Goal: Task Accomplishment & Management: Manage account settings

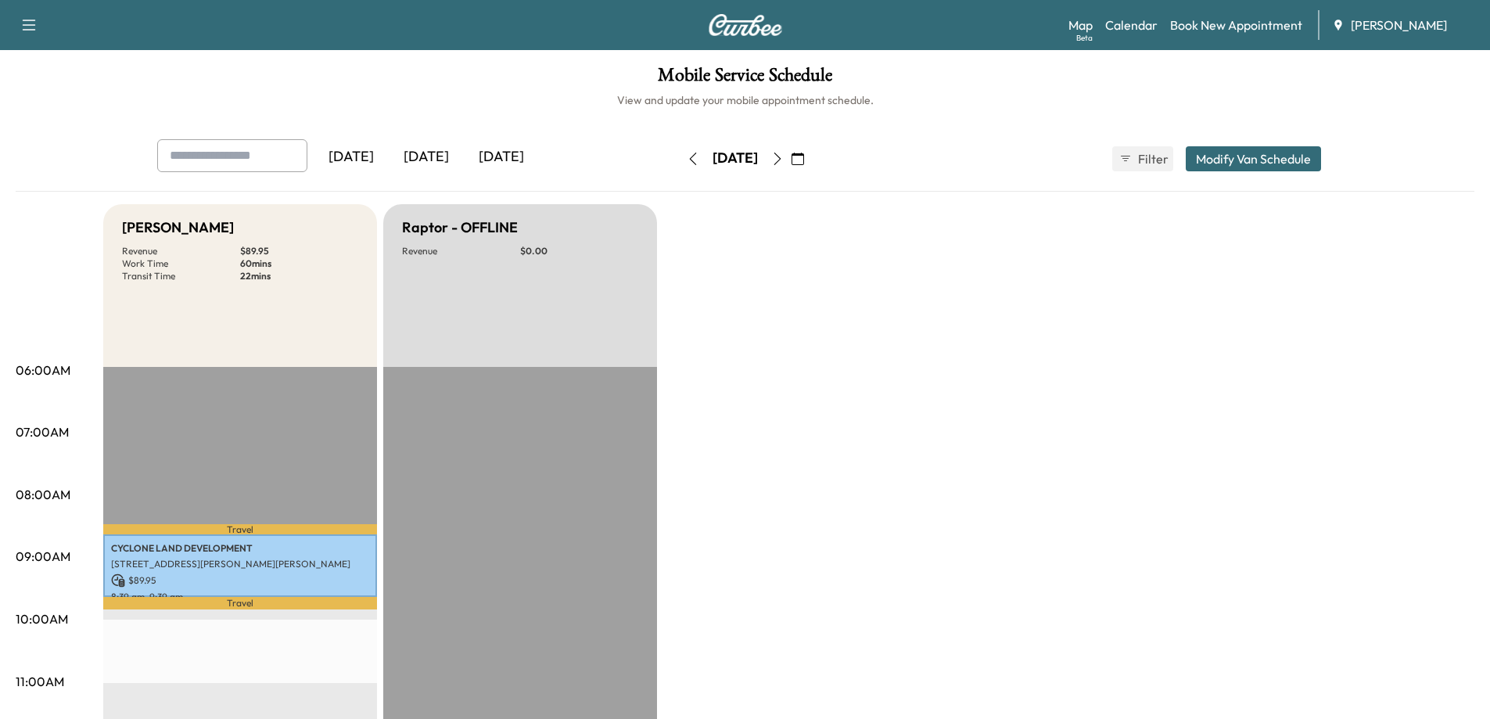
drag, startPoint x: 830, startPoint y: 159, endPoint x: 805, endPoint y: 169, distance: 27.0
click at [784, 159] on icon "button" at bounding box center [777, 159] width 13 height 13
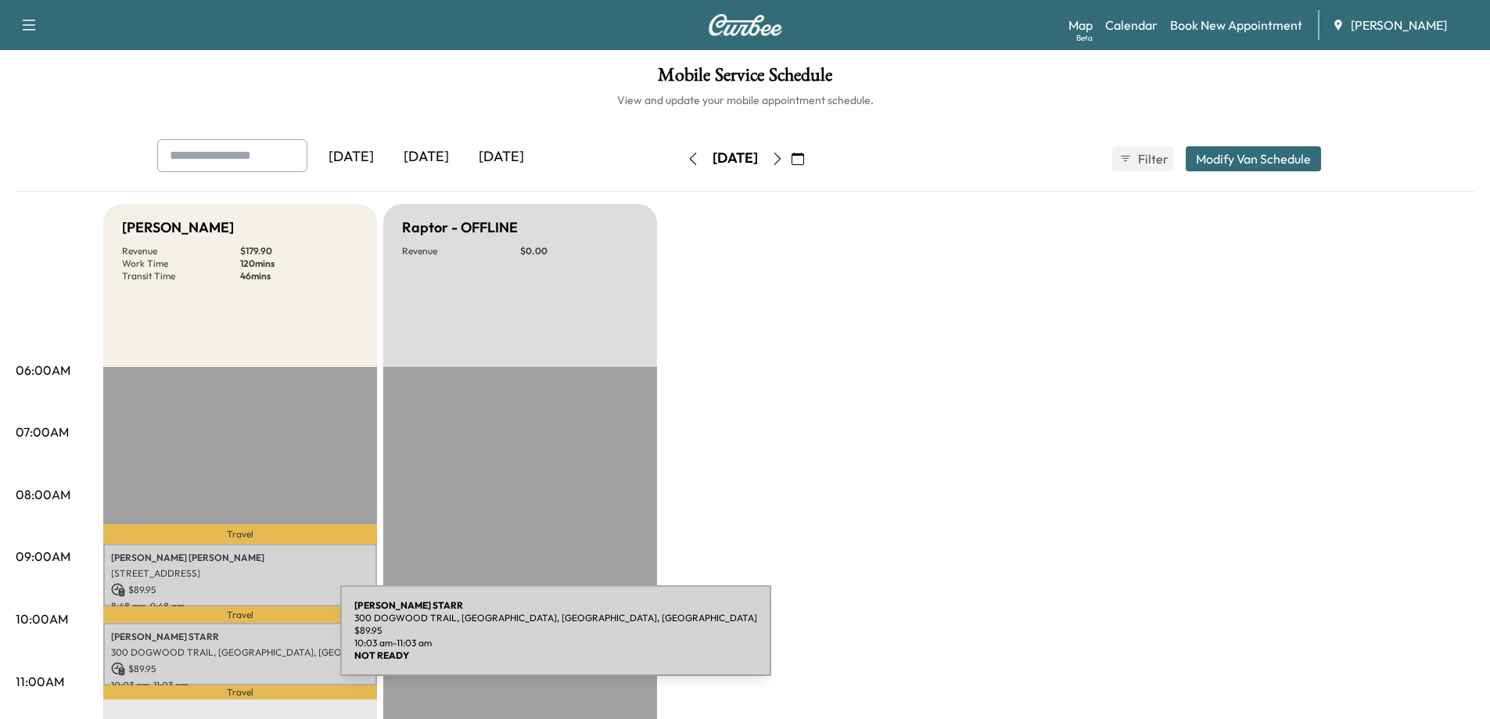
click at [223, 640] on div "[PERSON_NAME] [STREET_ADDRESS] $ 89.95 10:03 am - 11:03 am" at bounding box center [240, 654] width 274 height 63
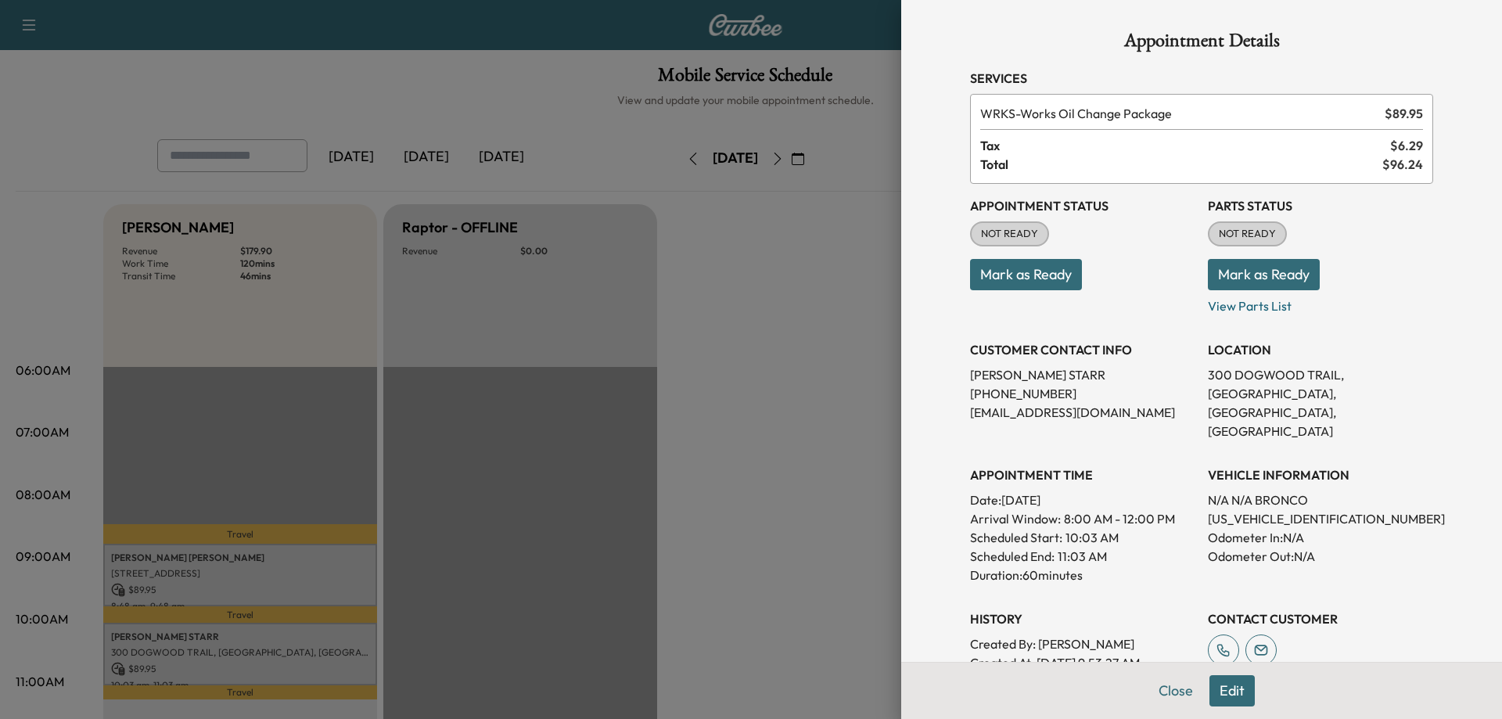
click at [1251, 509] on p "[US_VEHICLE_IDENTIFICATION_NUMBER]" at bounding box center [1320, 518] width 225 height 19
copy p "[US_VEHICLE_IDENTIFICATION_NUMBER]"
click at [988, 264] on button "Mark as Ready" at bounding box center [1026, 274] width 112 height 31
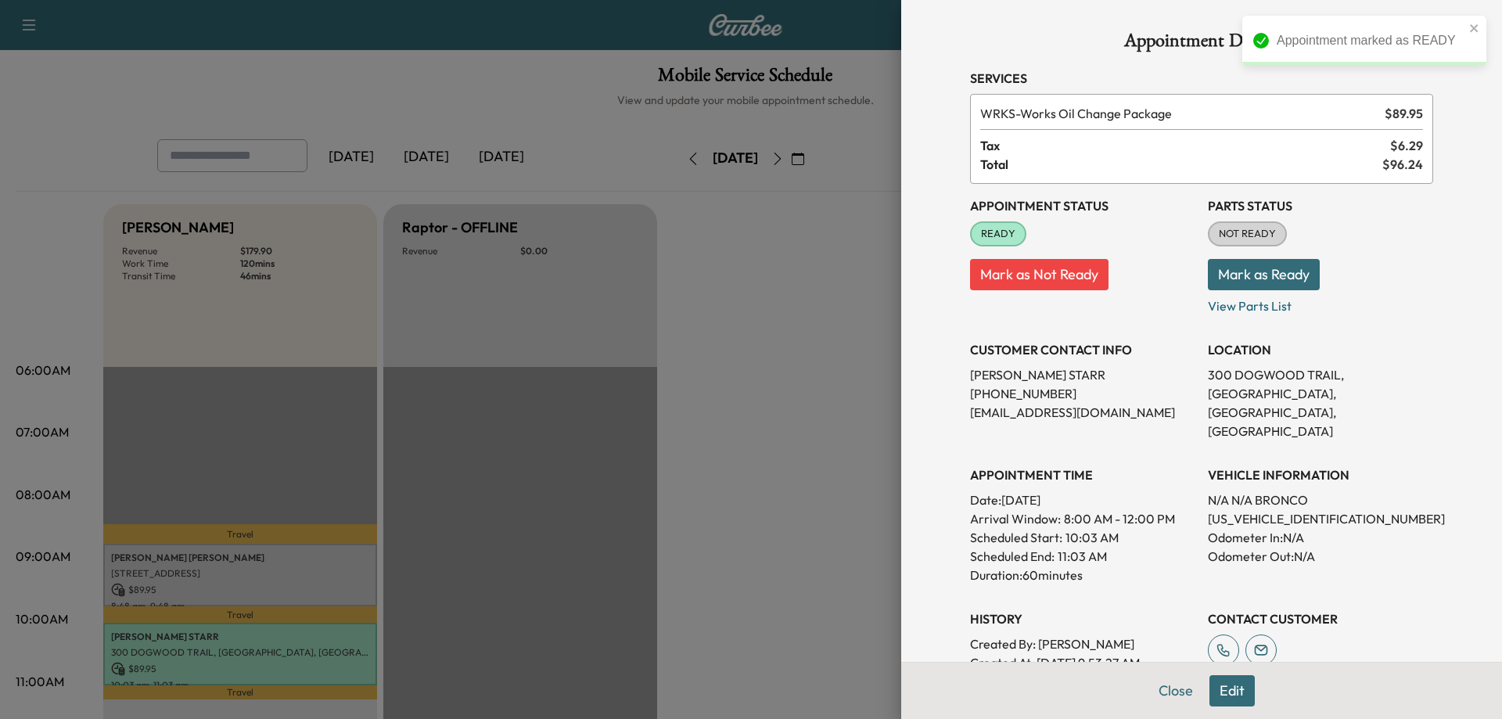
click at [224, 583] on div at bounding box center [751, 359] width 1502 height 719
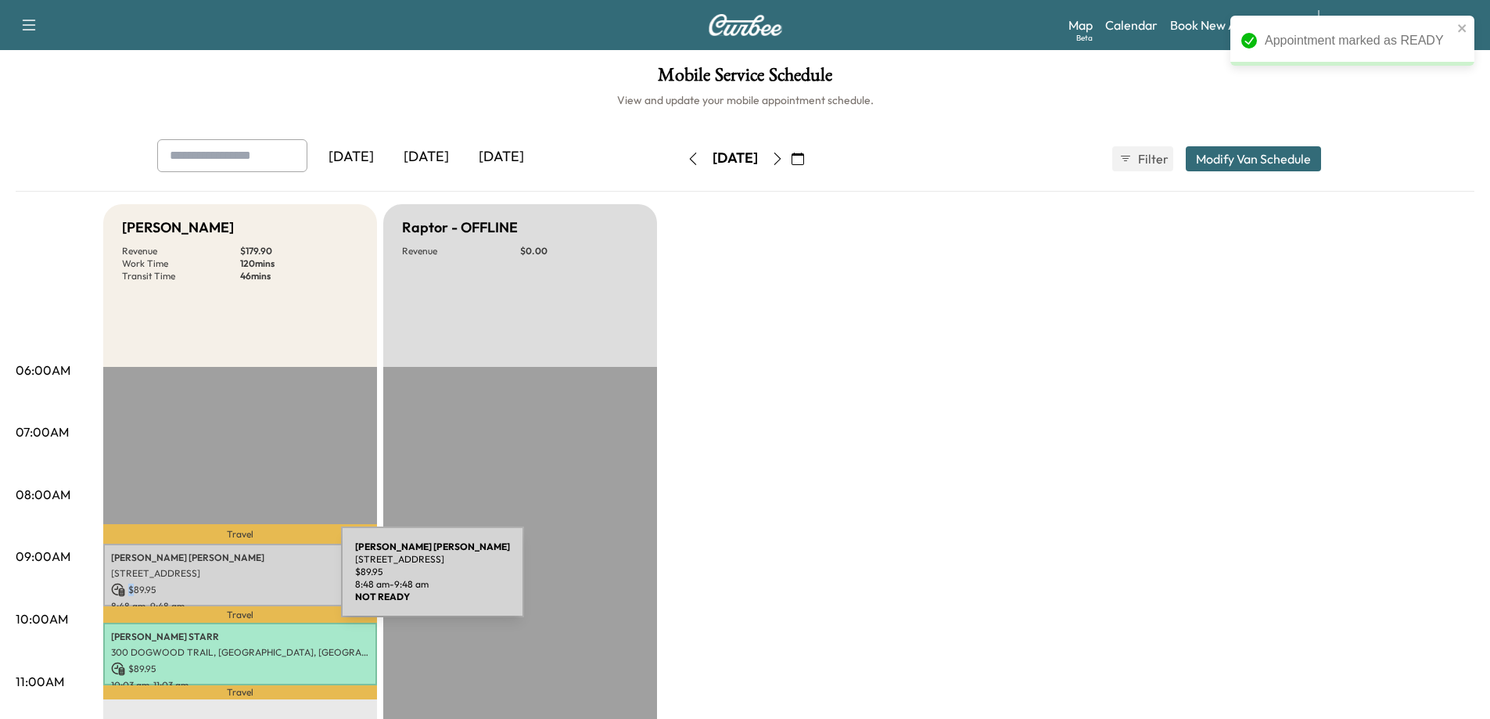
click at [224, 583] on p "$ 89.95" at bounding box center [240, 590] width 258 height 14
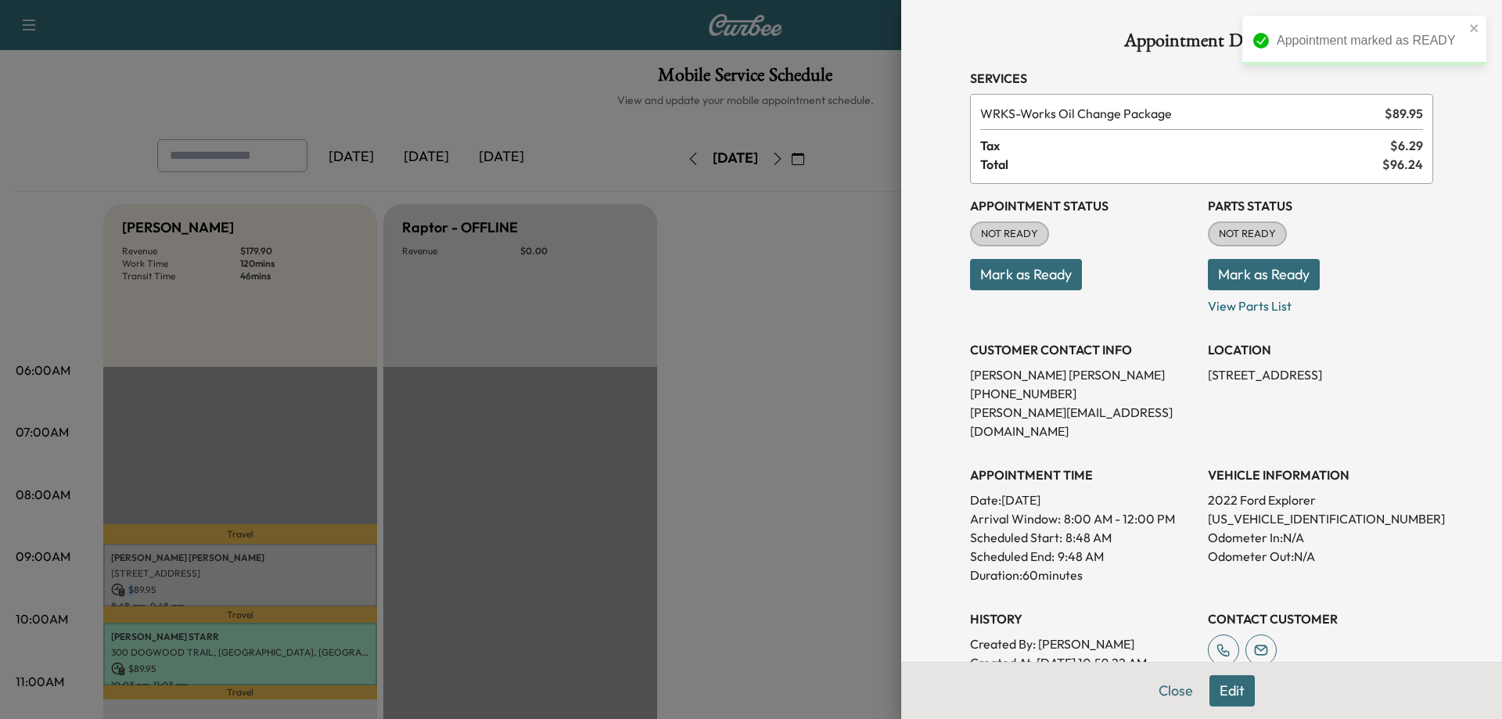
click at [1004, 285] on button "Mark as Ready" at bounding box center [1026, 274] width 112 height 31
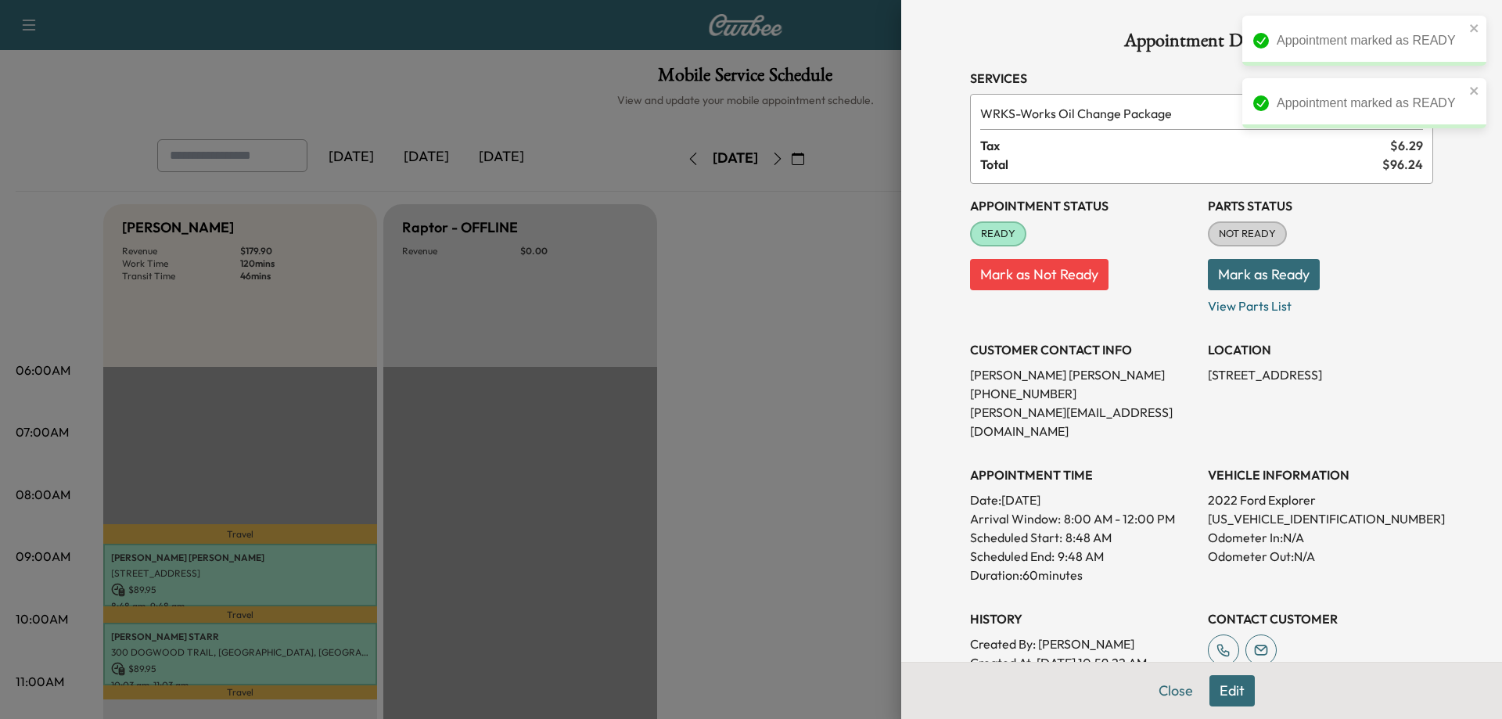
click at [1221, 509] on p "[US_VEHICLE_IDENTIFICATION_NUMBER]" at bounding box center [1320, 518] width 225 height 19
copy p "[US_VEHICLE_IDENTIFICATION_NUMBER]"
drag, startPoint x: 713, startPoint y: 386, endPoint x: 307, endPoint y: 41, distance: 532.8
click at [666, 370] on div at bounding box center [751, 359] width 1502 height 719
